Goal: Task Accomplishment & Management: Complete application form

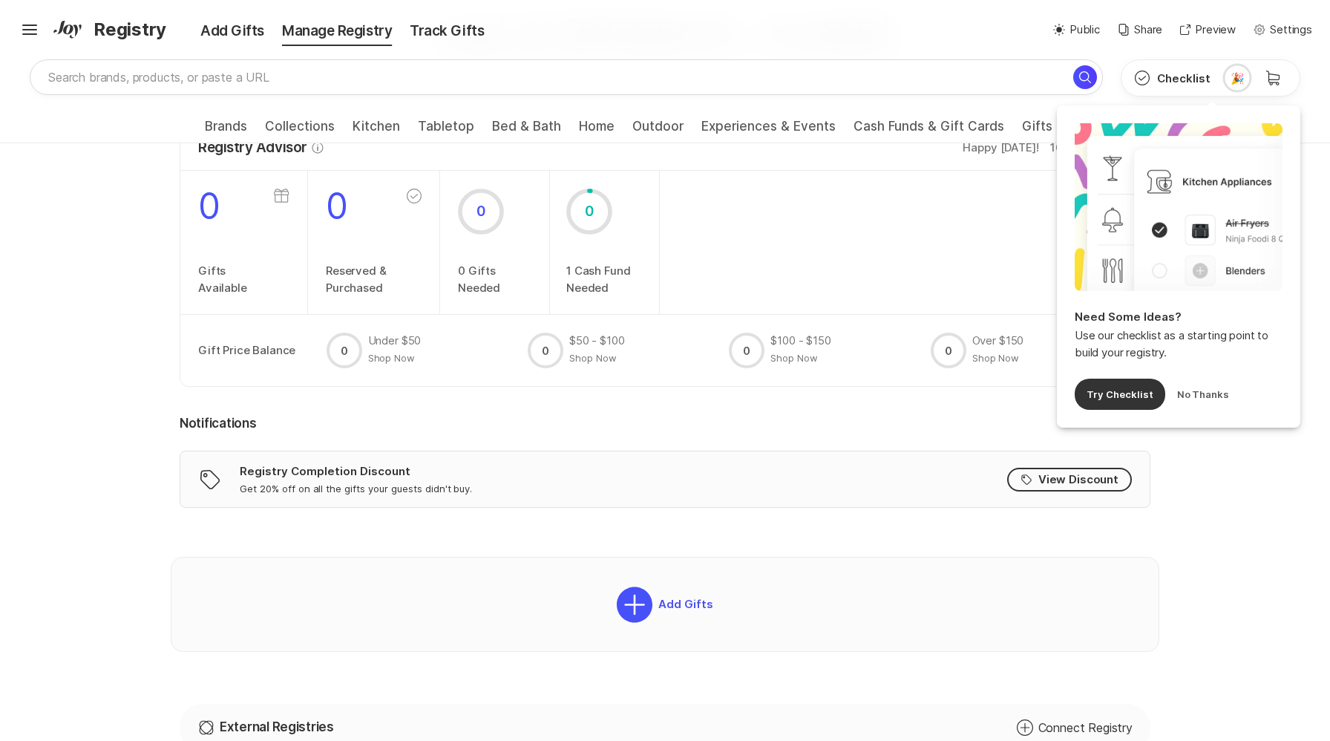
scroll to position [164, 0]
click at [1200, 395] on button "No Thanks" at bounding box center [1203, 394] width 53 height 31
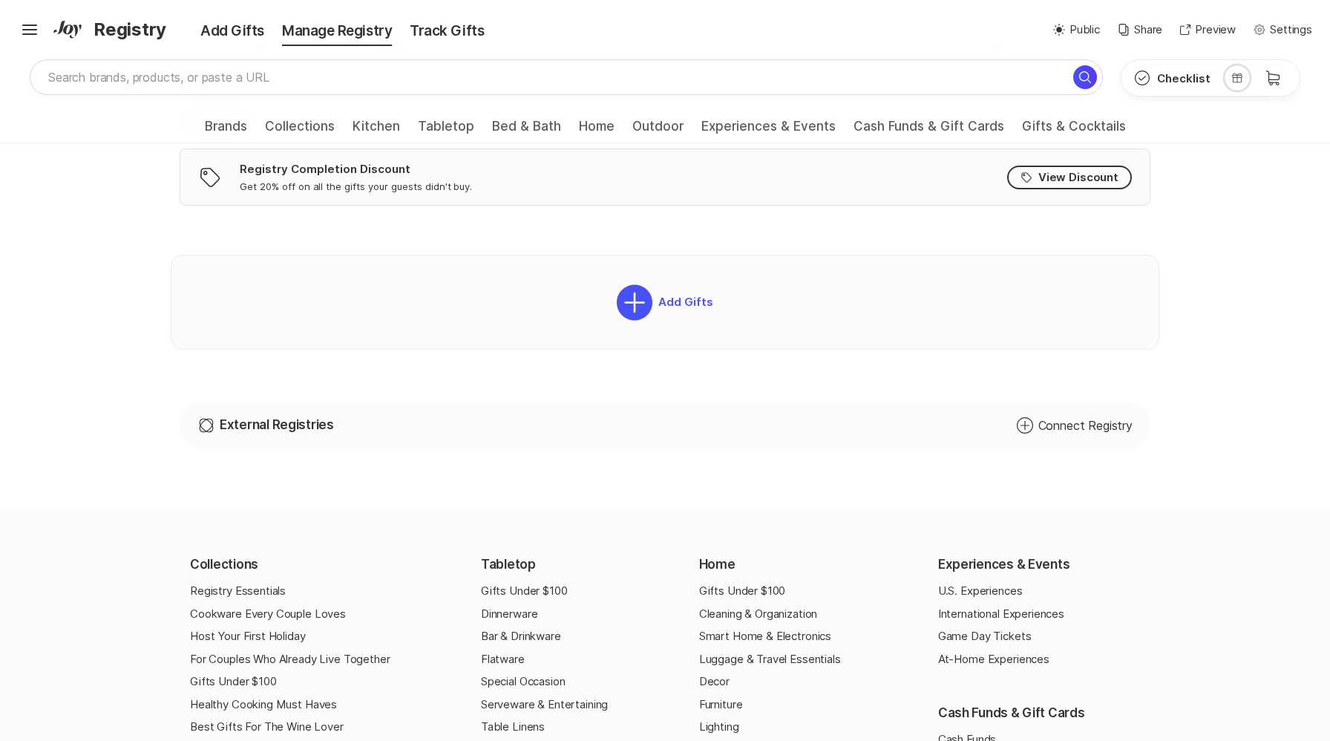
scroll to position [466, 0]
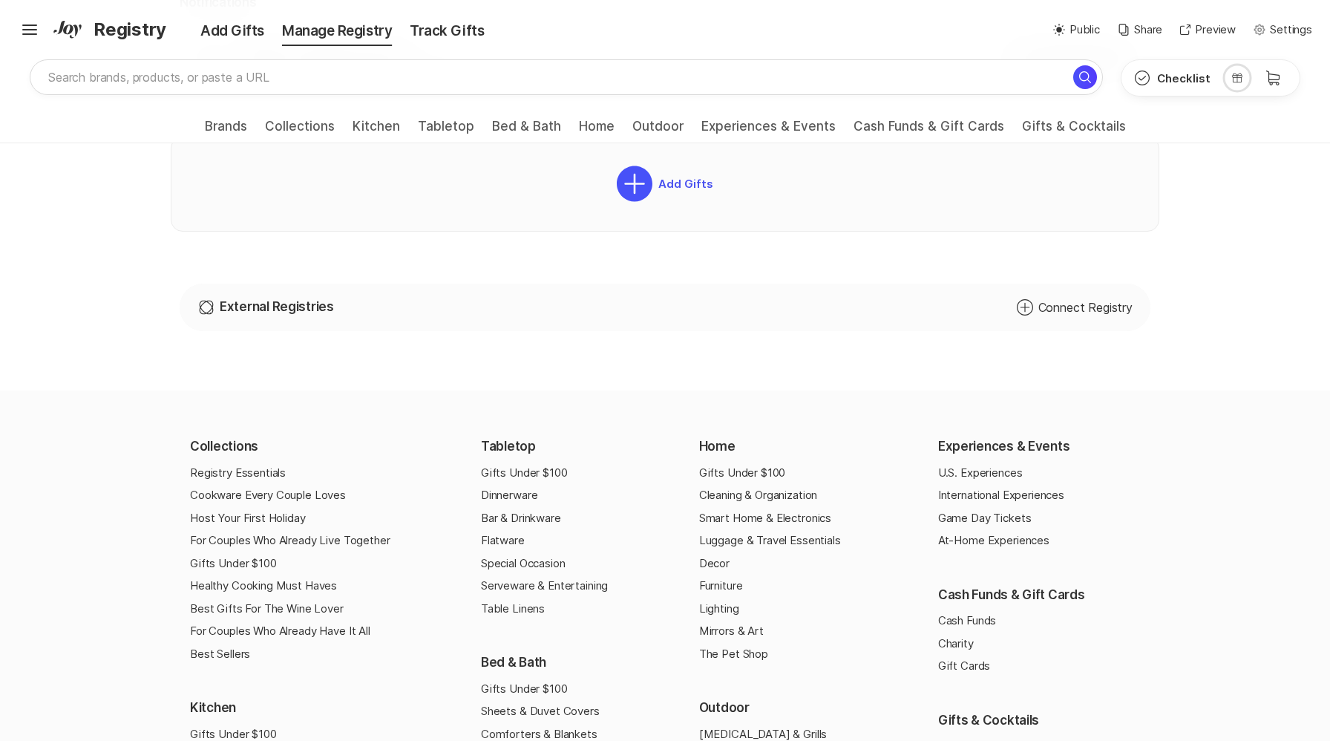
click at [1089, 311] on p "Connect Registry" at bounding box center [1085, 307] width 94 height 18
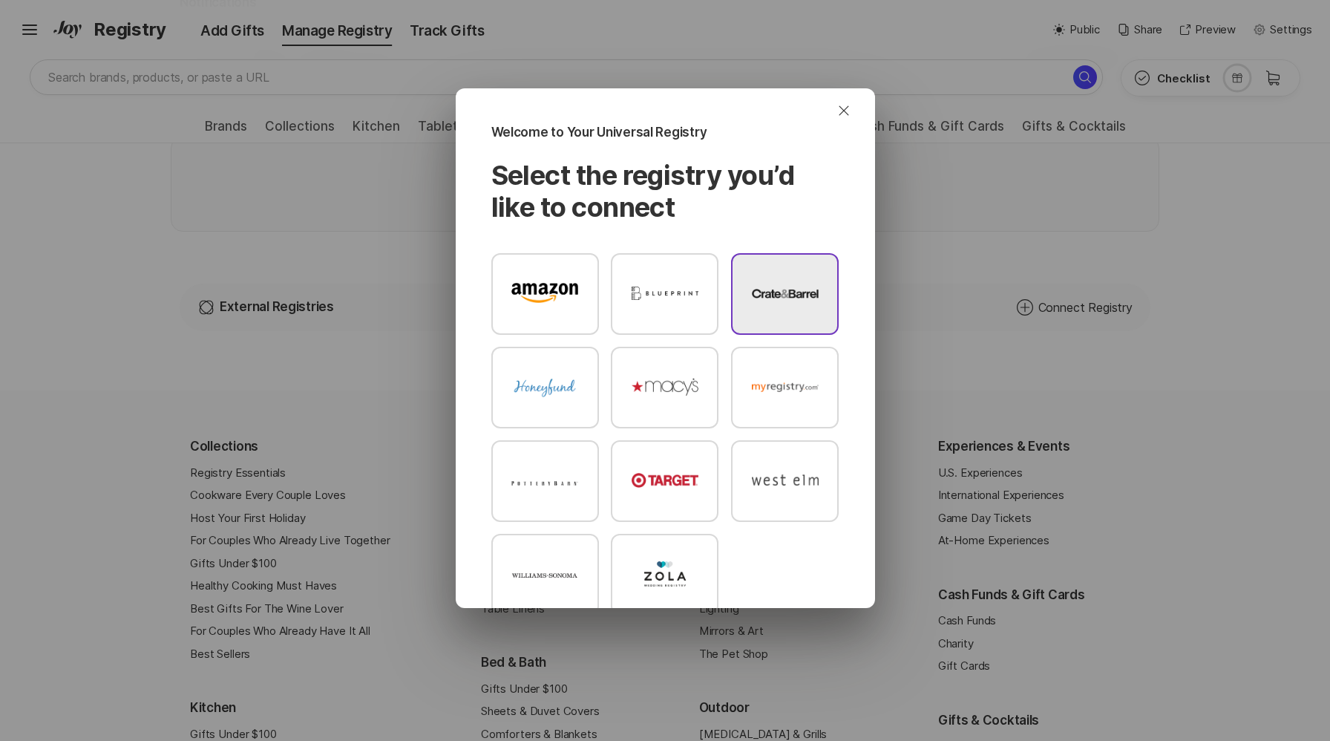
click at [788, 308] on div at bounding box center [785, 294] width 108 height 82
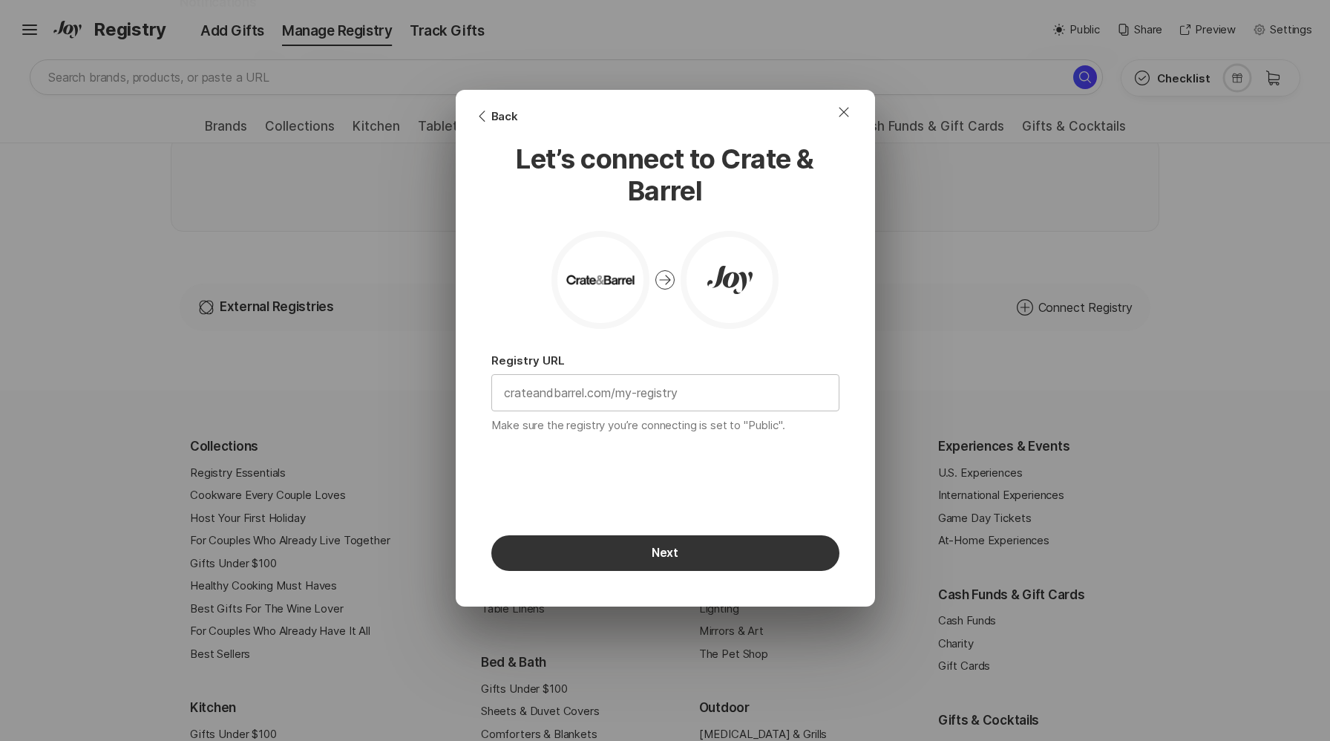
click at [721, 395] on input "text" at bounding box center [665, 393] width 347 height 36
paste input "emi-and-[PERSON_NAME]"
type input "emi-and-[PERSON_NAME]"
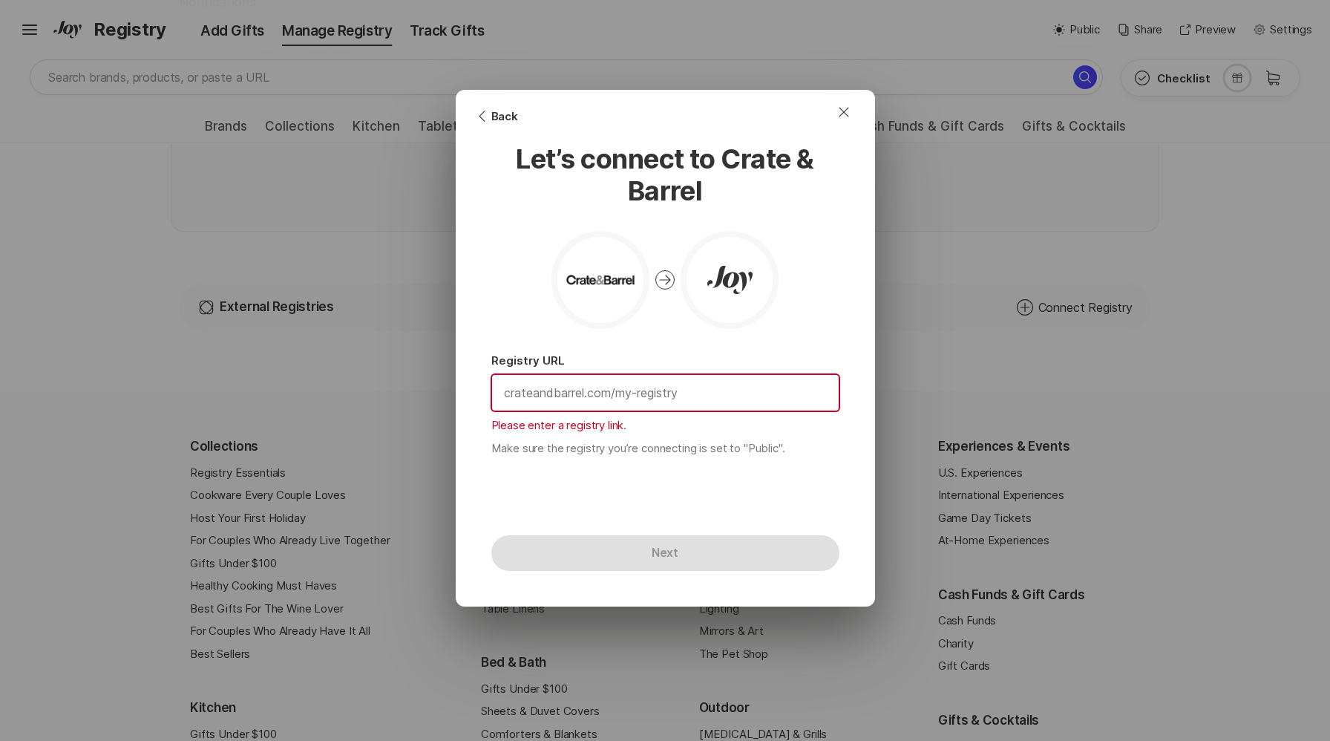
paste input "[URL][DOMAIN_NAME]"
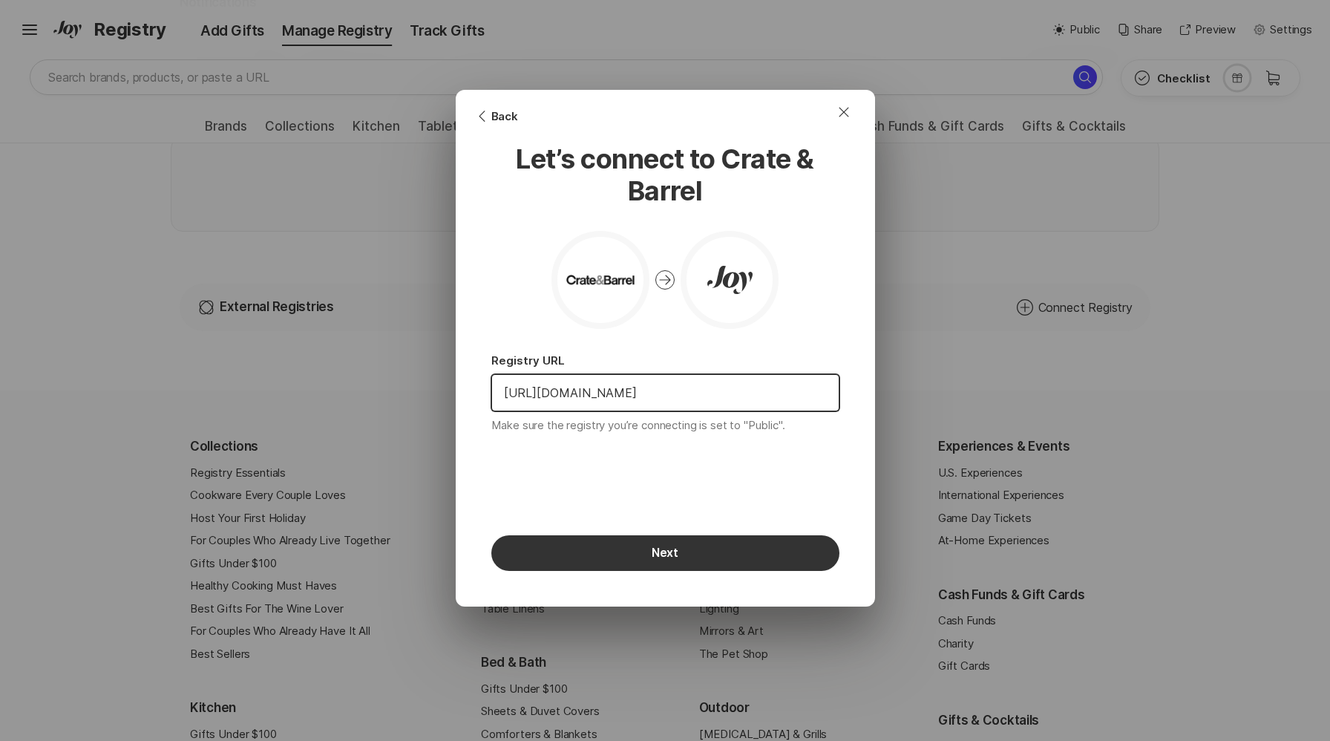
scroll to position [0, 114]
type input "[URL][DOMAIN_NAME]"
click at [761, 559] on button "Next" at bounding box center [665, 553] width 348 height 36
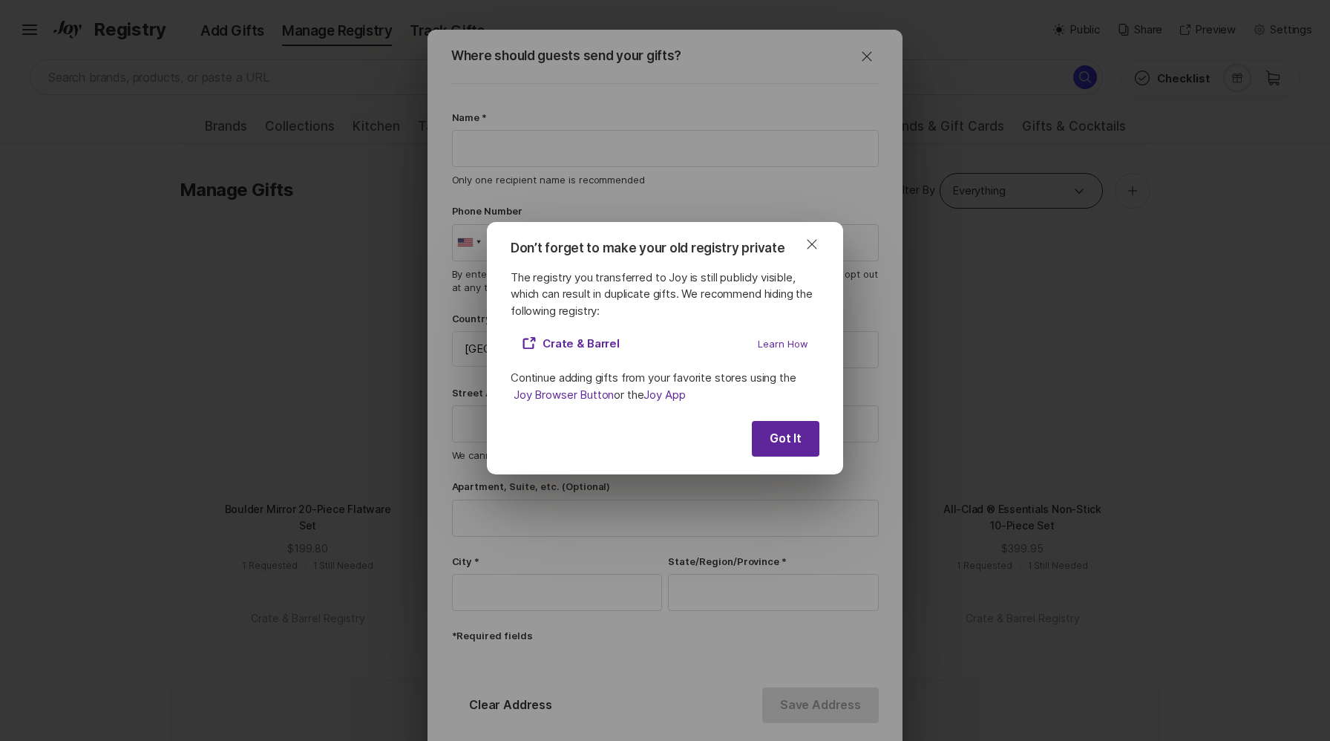
click at [793, 444] on button "Got It" at bounding box center [786, 439] width 68 height 36
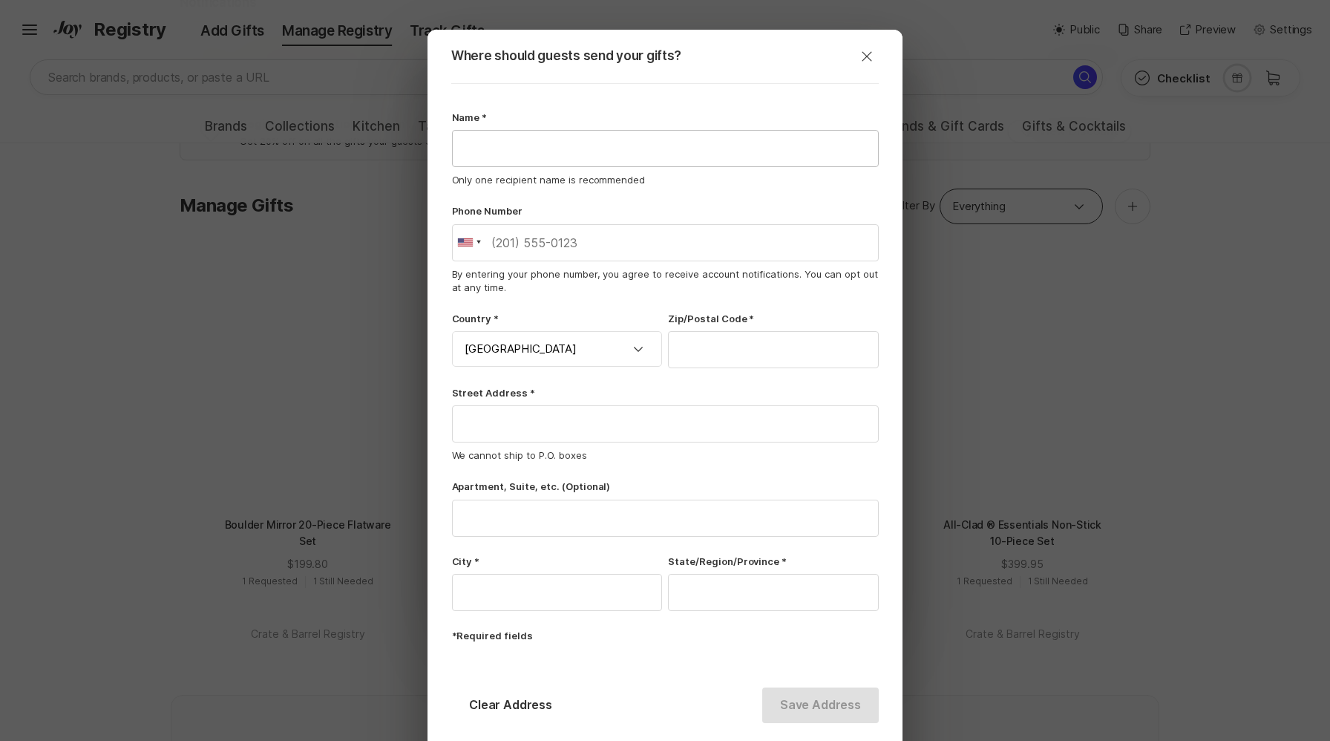
click at [705, 165] on input "text" at bounding box center [665, 149] width 425 height 36
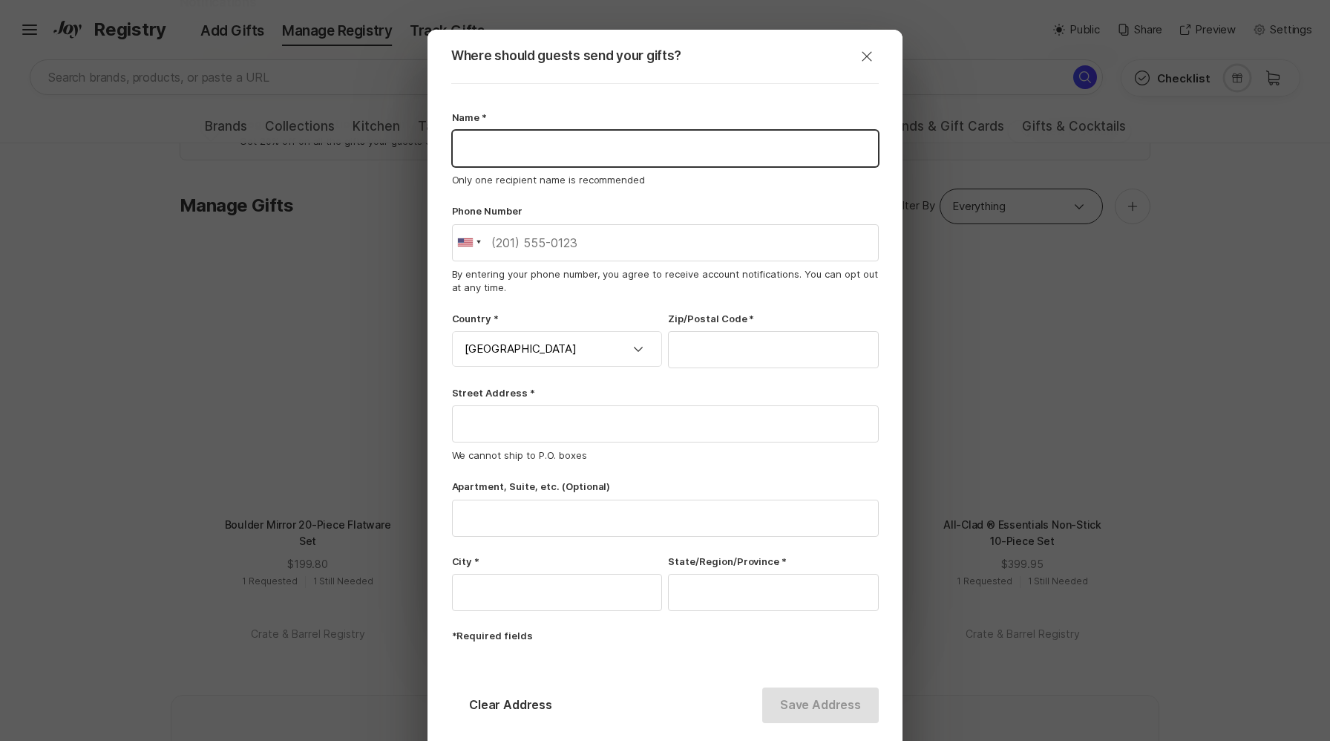
type input "reshma"
type input "94107"
type input "[STREET_ADDRESS]"
type input "Apt 5B"
type input "[GEOGRAPHIC_DATA]"
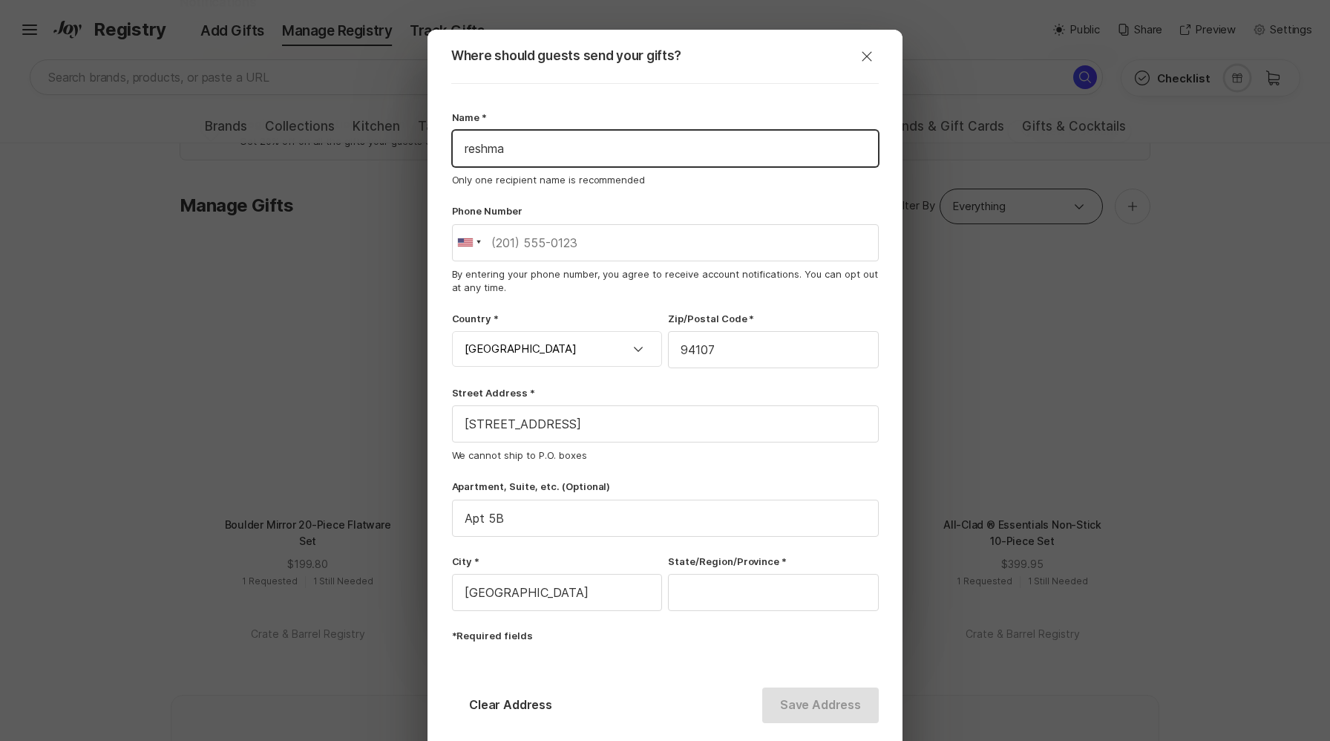
type input "[US_STATE]"
click at [828, 705] on button "Save Address" at bounding box center [820, 705] width 117 height 36
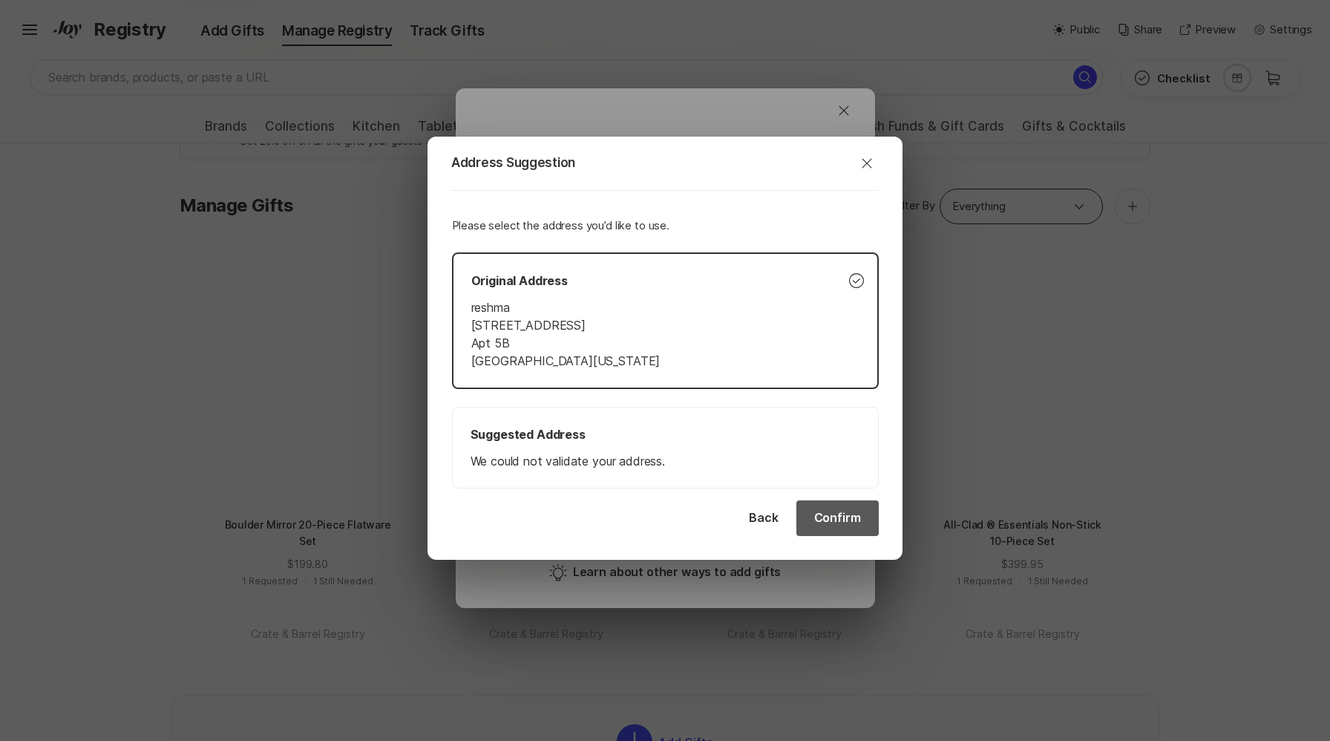
click at [824, 523] on button "Confirm" at bounding box center [837, 518] width 82 height 36
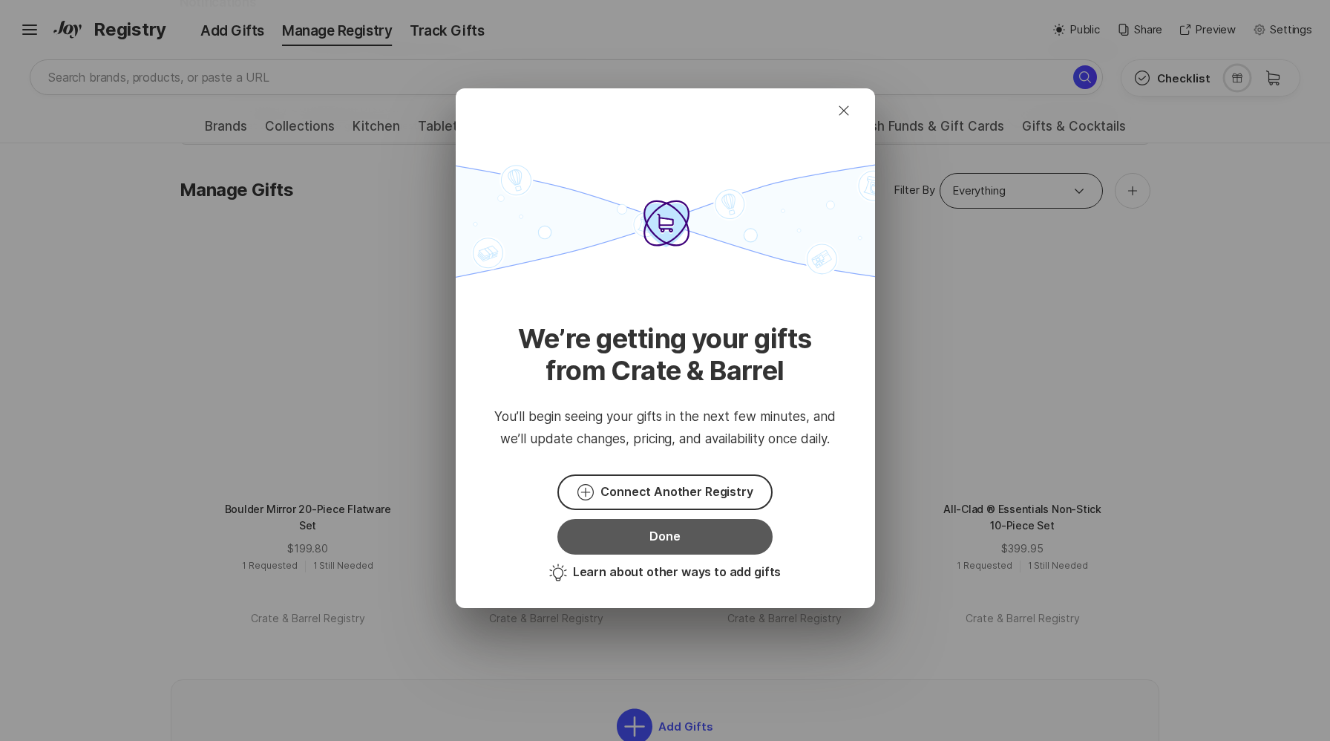
click at [731, 550] on button "Done" at bounding box center [664, 537] width 215 height 36
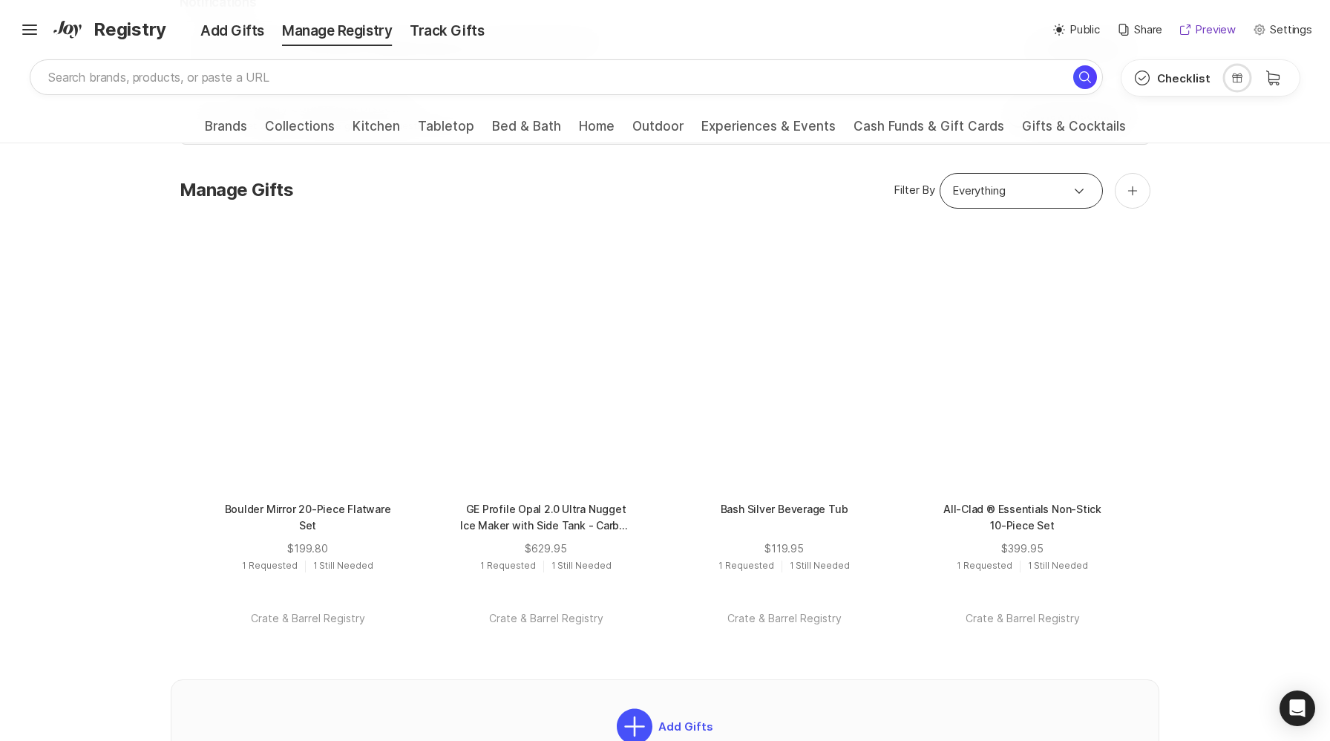
click at [1194, 27] on button "Preview" at bounding box center [1208, 30] width 56 height 17
